Goal: Task Accomplishment & Management: Manage account settings

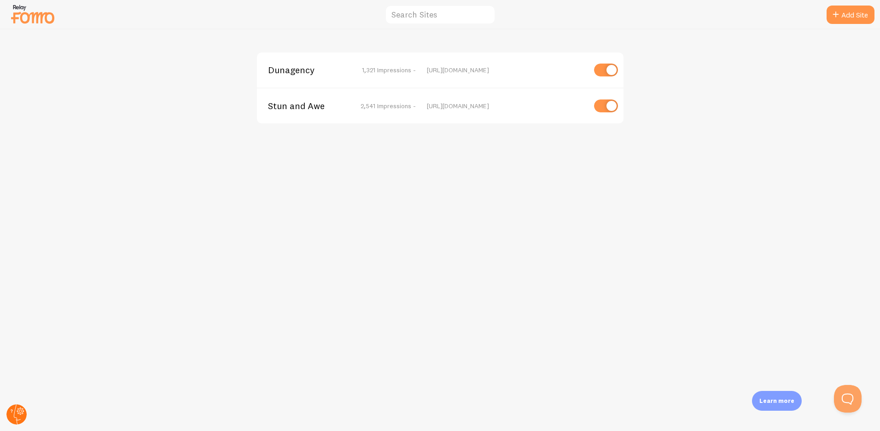
click at [17, 414] on circle at bounding box center [16, 414] width 20 height 20
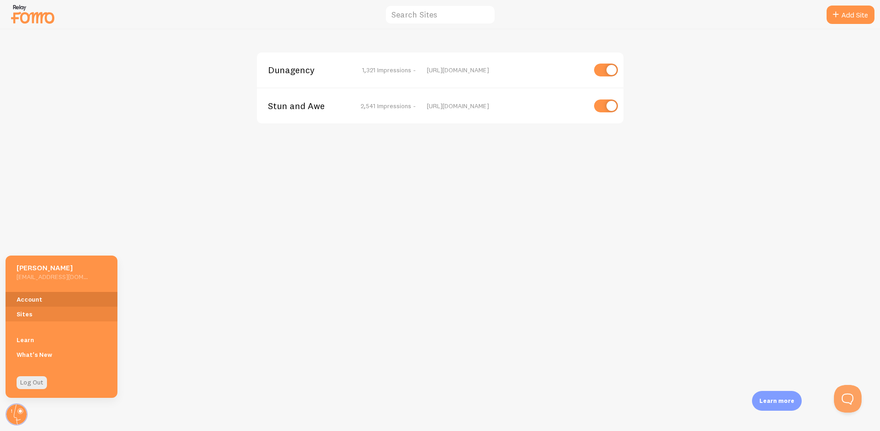
click at [61, 299] on link "Account" at bounding box center [62, 299] width 112 height 15
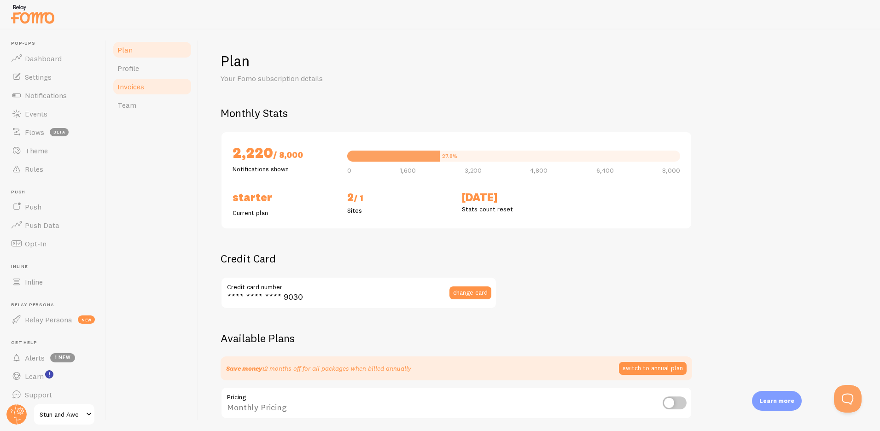
click at [152, 87] on link "Invoices" at bounding box center [152, 86] width 81 height 18
